Goal: Communication & Community: Ask a question

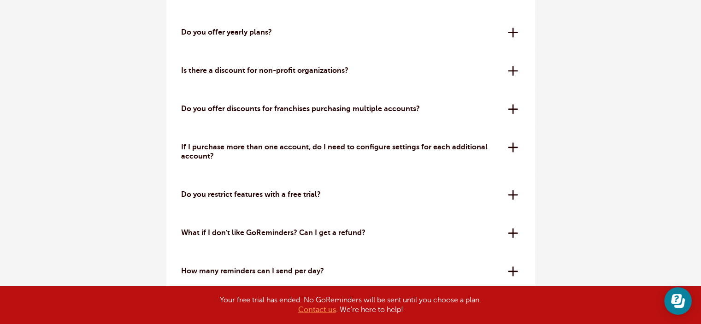
scroll to position [2720, 0]
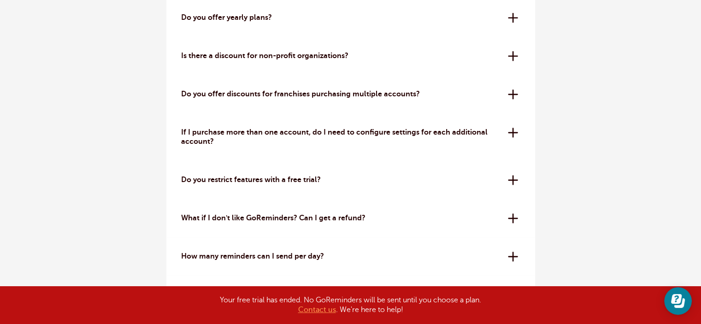
drag, startPoint x: 168, startPoint y: 128, endPoint x: 646, endPoint y: 122, distance: 477.7
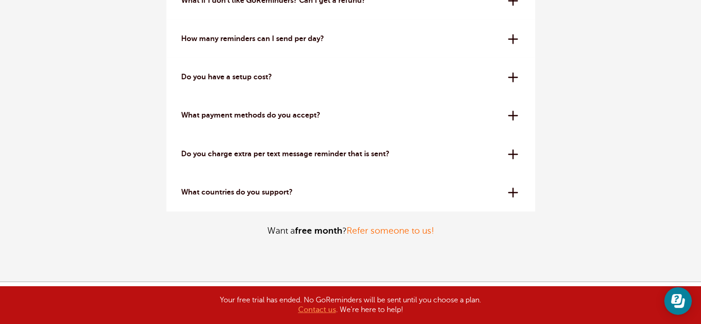
scroll to position [2971, 0]
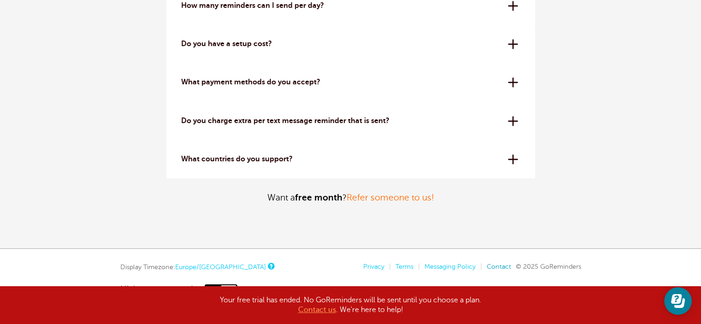
click at [502, 266] on link "Contact" at bounding box center [499, 266] width 24 height 7
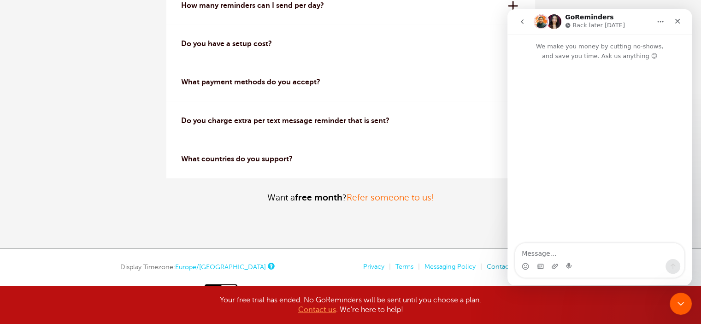
scroll to position [0, 0]
click at [676, 19] on icon "Close" at bounding box center [678, 21] width 5 height 5
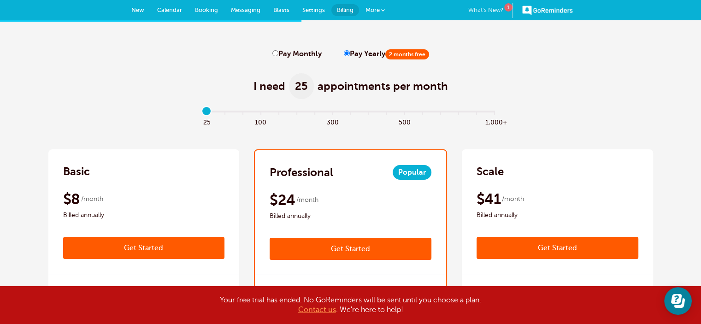
click at [486, 9] on link "What's New? 1" at bounding box center [490, 10] width 45 height 15
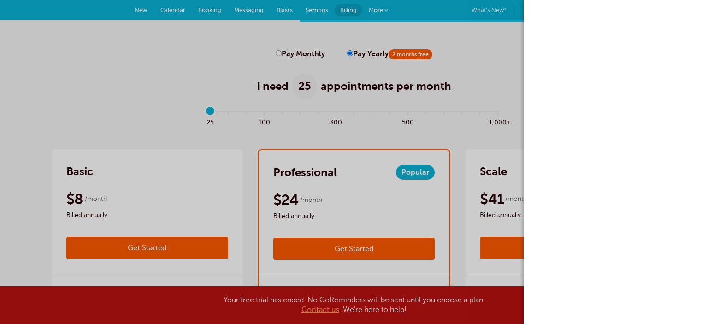
click at [472, 24] on div at bounding box center [354, 162] width 708 height 324
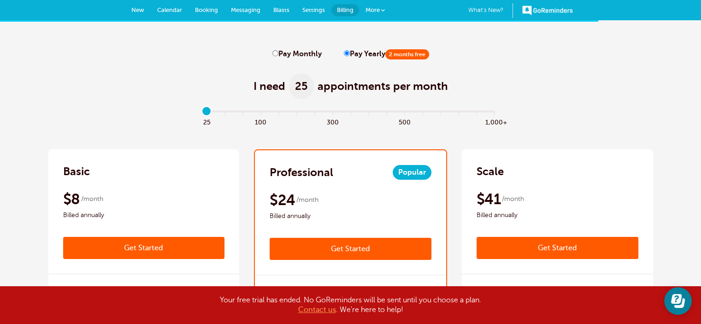
click at [540, 7] on link "GoReminders" at bounding box center [547, 10] width 51 height 20
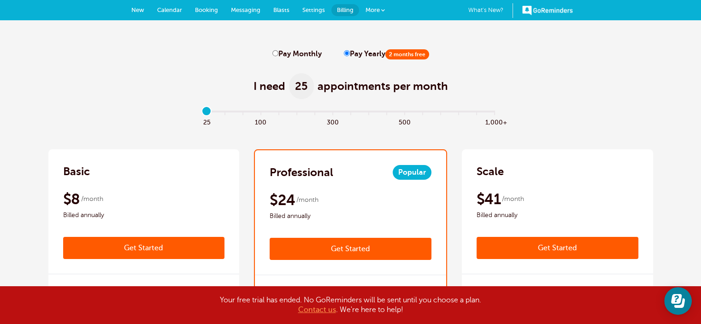
click at [248, 13] on span "Messaging" at bounding box center [246, 9] width 30 height 7
click at [210, 6] on link "Booking" at bounding box center [207, 10] width 36 height 20
click at [177, 7] on span "Calendar" at bounding box center [169, 9] width 25 height 7
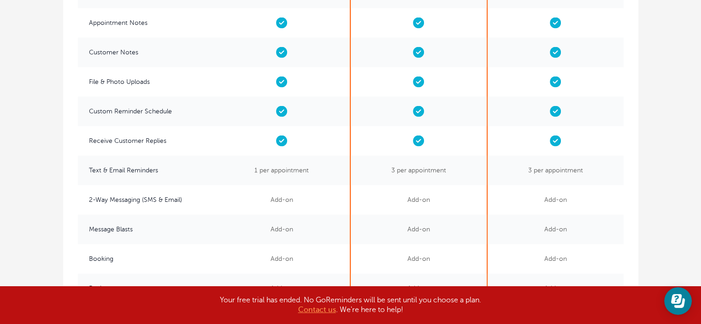
scroll to position [2029, 0]
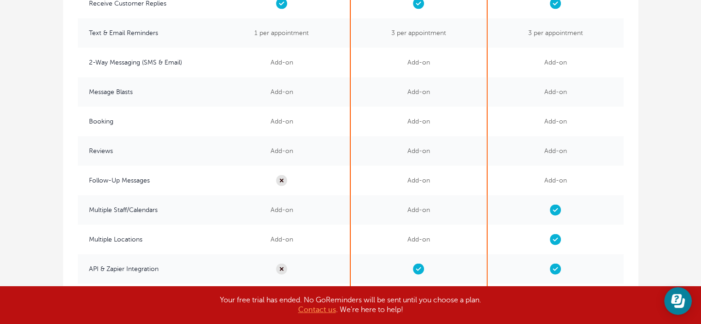
click at [689, 311] on div at bounding box center [678, 301] width 28 height 28
click at [684, 307] on icon "Open Learn | Contact Us" at bounding box center [678, 301] width 14 height 14
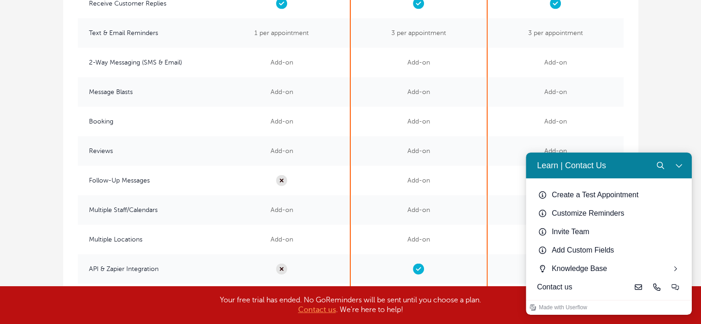
click at [561, 285] on div "Contact us" at bounding box center [583, 287] width 92 height 11
click at [673, 286] on icon "Live-chat" at bounding box center [675, 287] width 7 height 7
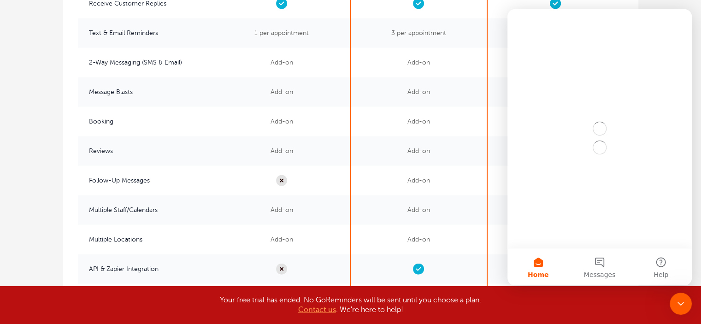
scroll to position [0, 0]
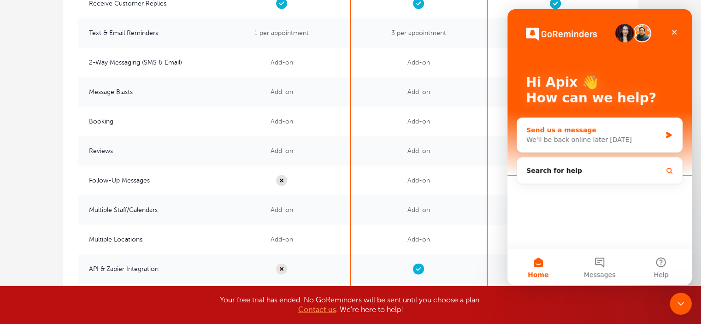
click at [601, 125] on div "Send us a message" at bounding box center [594, 130] width 135 height 10
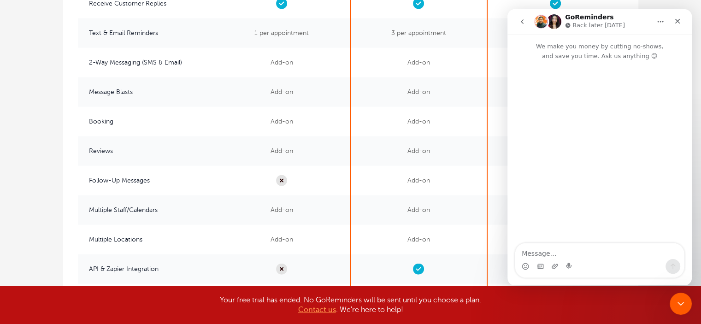
click at [551, 79] on div "Intercom messenger" at bounding box center [600, 153] width 184 height 184
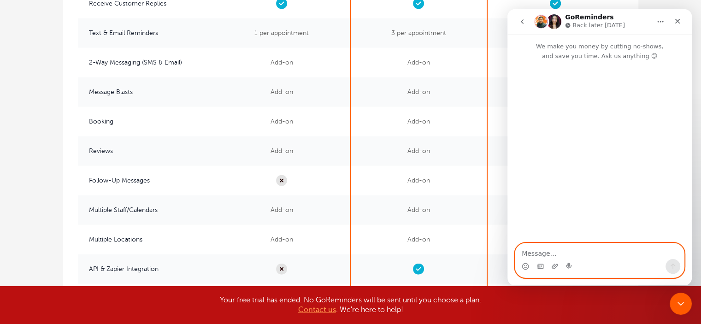
click at [572, 256] on textarea "Message…" at bounding box center [600, 251] width 169 height 16
paste textarea "Hello I work at [GEOGRAPHIC_DATA]. We need to test the correctness of the integ…"
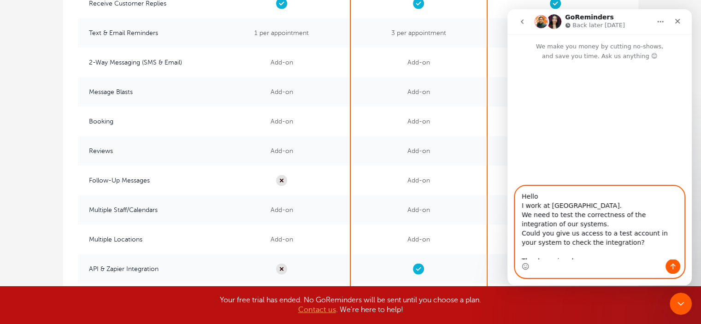
scroll to position [6, 0]
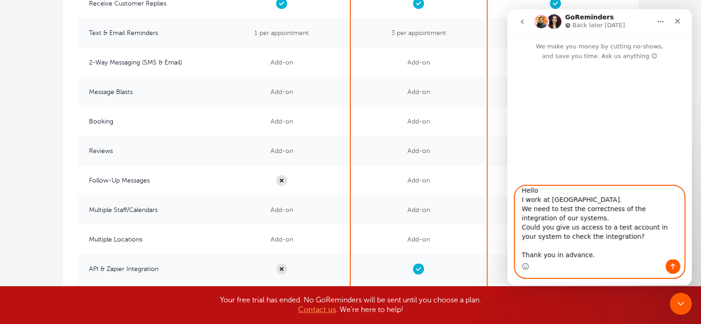
drag, startPoint x: 622, startPoint y: 236, endPoint x: 521, endPoint y: 201, distance: 107.5
click at [521, 201] on textarea "Hello I work at [GEOGRAPHIC_DATA]. We need to test the correctness of the integ…" at bounding box center [600, 222] width 169 height 73
click at [587, 237] on textarea "Hello I work at [GEOGRAPHIC_DATA]. We need to test the correctness of the integ…" at bounding box center [600, 222] width 169 height 73
drag, startPoint x: 624, startPoint y: 238, endPoint x: 511, endPoint y: 202, distance: 118.4
click at [511, 202] on div "Hello I work at [GEOGRAPHIC_DATA]. We need to test the correctness of the integ…" at bounding box center [600, 232] width 184 height 92
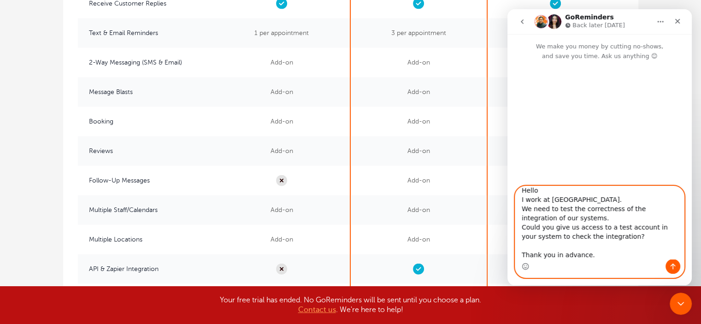
paste textarea "integration of our systems. Could you give us access to a test account with the…"
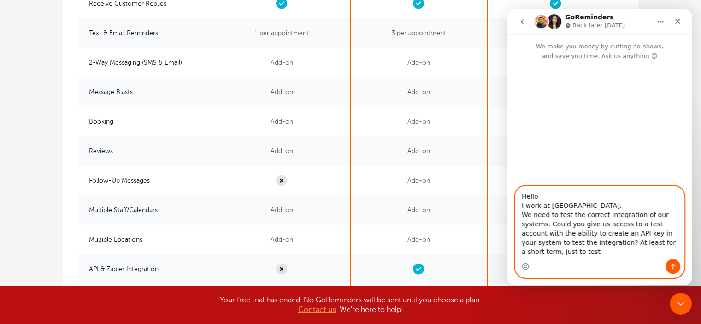
scroll to position [17, 0]
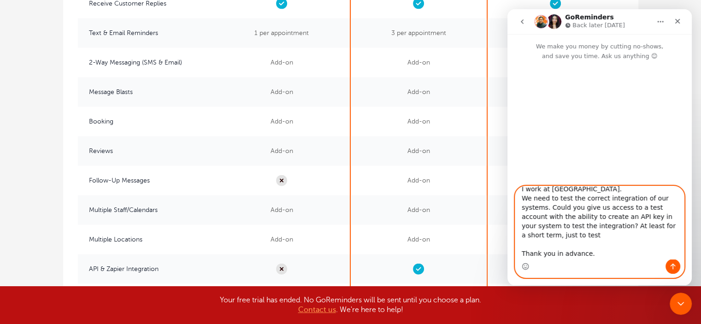
type textarea "Hello I work at [GEOGRAPHIC_DATA]. We need to test the correct integration of o…"
click at [677, 268] on button "Send a message…" at bounding box center [673, 266] width 15 height 15
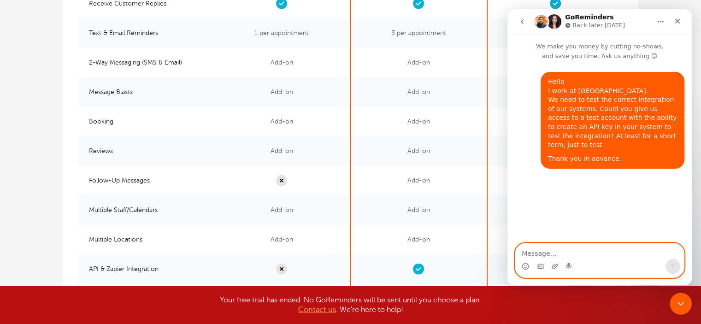
scroll to position [0, 0]
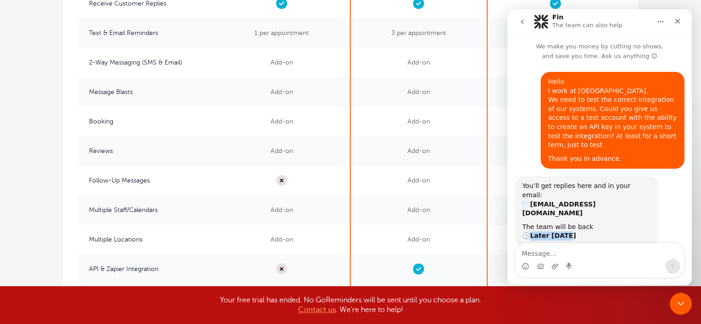
drag, startPoint x: 569, startPoint y: 208, endPoint x: 532, endPoint y: 210, distance: 37.0
click at [532, 223] on div "The team will be back 🕒 Later [DATE]" at bounding box center [586, 232] width 129 height 18
copy b "Later [DATE]"
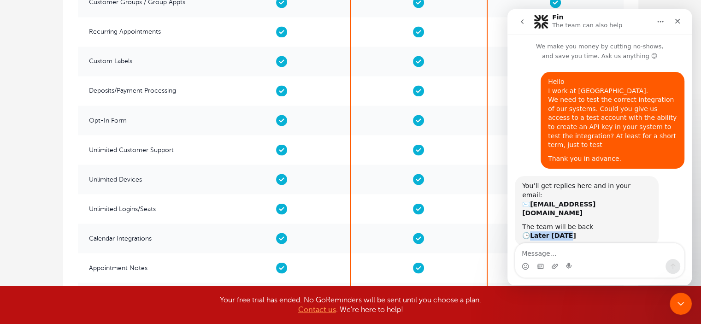
scroll to position [1660, 0]
